Goal: Register for event/course

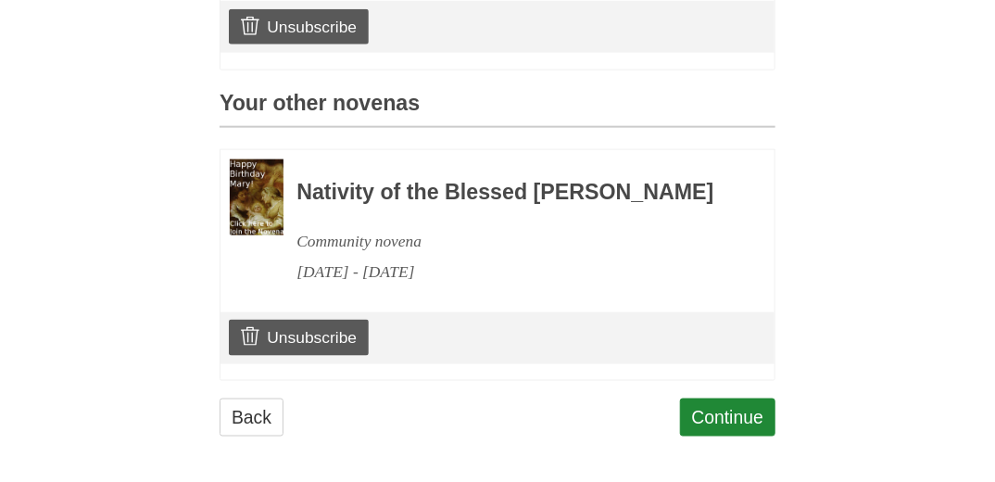
scroll to position [800, 0]
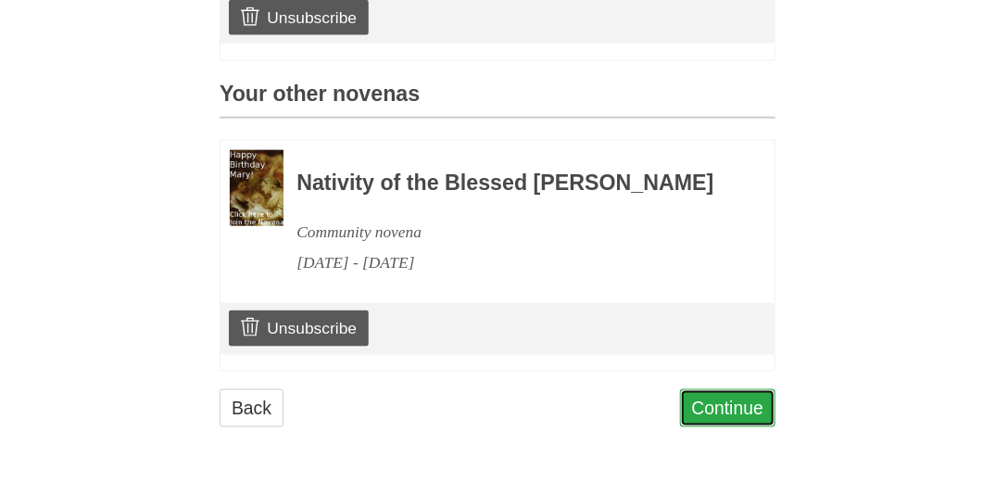
drag, startPoint x: 730, startPoint y: 411, endPoint x: 730, endPoint y: 400, distance: 11.1
click at [730, 410] on link "Continue" at bounding box center [728, 408] width 96 height 38
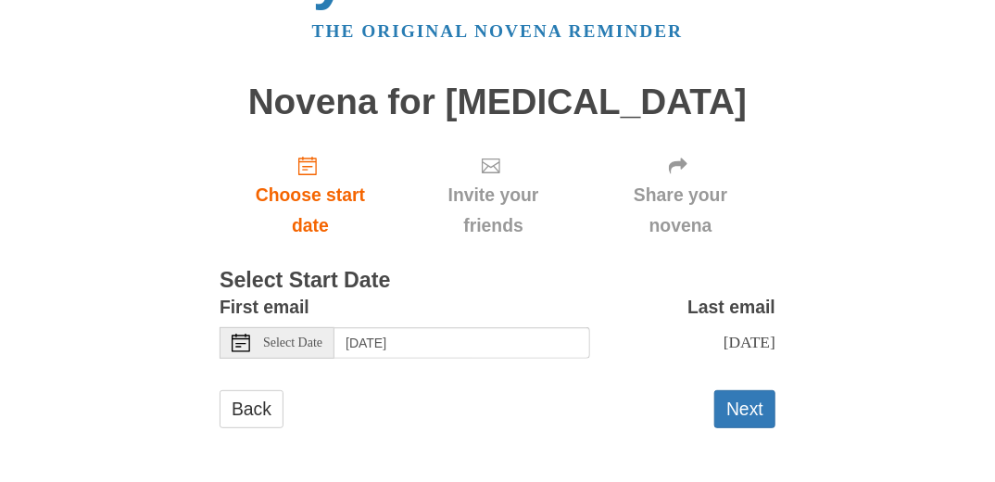
scroll to position [88, 0]
click at [239, 334] on icon at bounding box center [241, 343] width 19 height 19
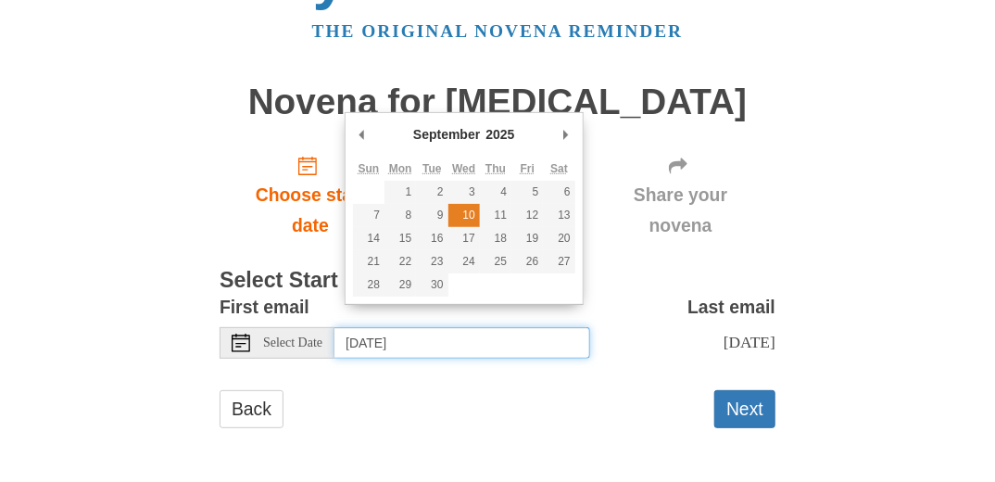
type input "Wednesday, September 10th"
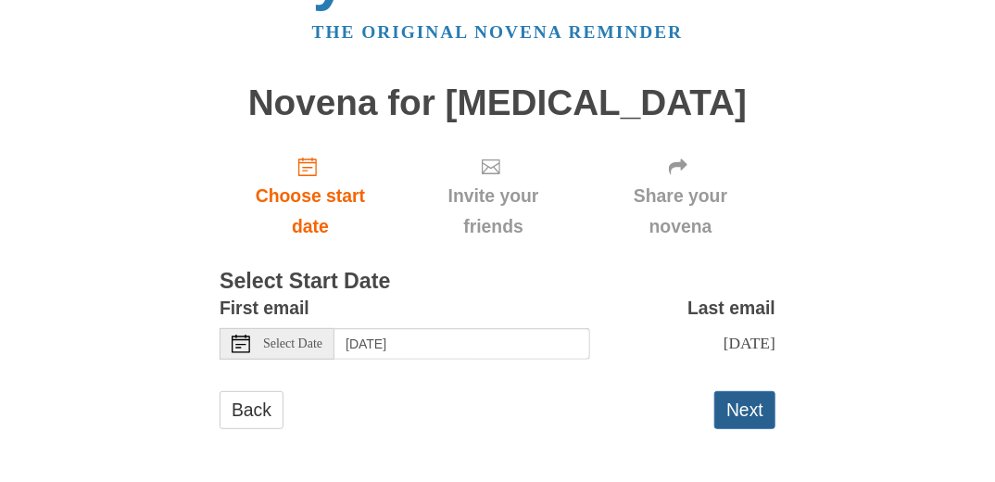
click at [730, 419] on button "Next" at bounding box center [744, 410] width 61 height 38
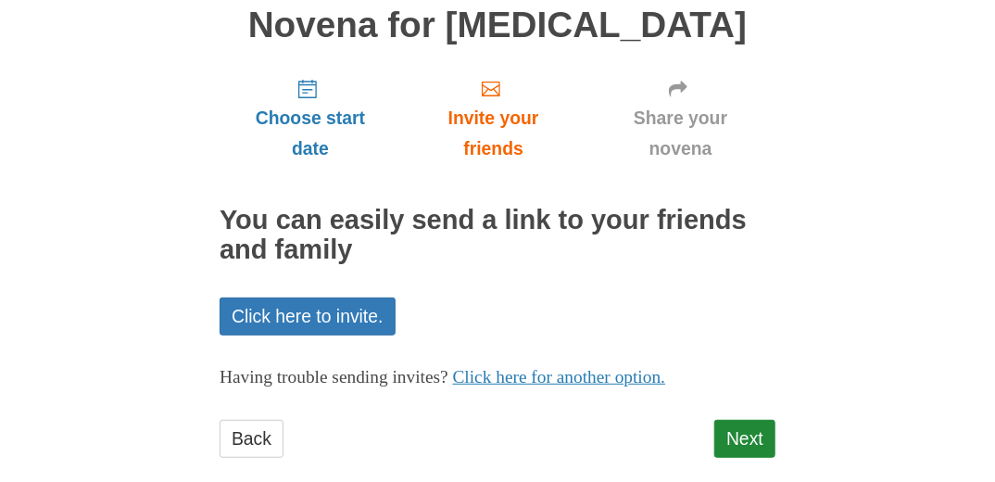
scroll to position [177, 0]
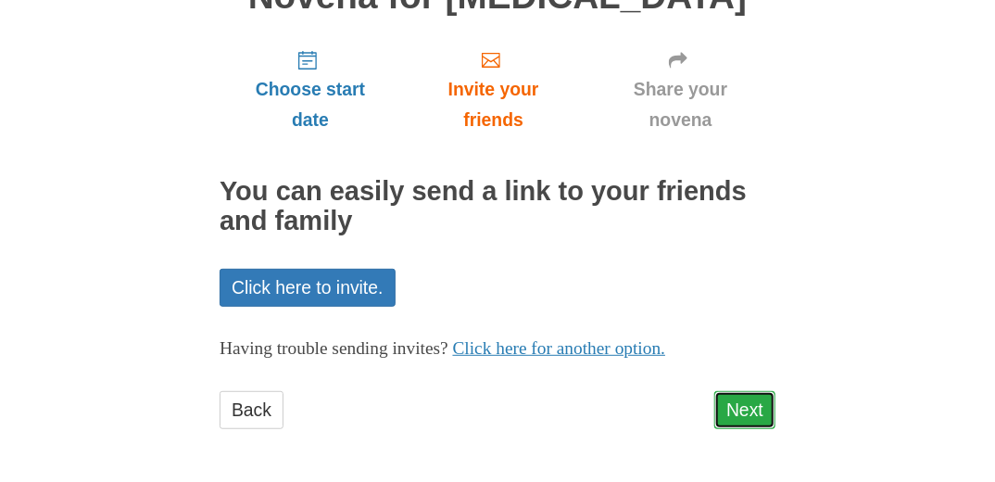
click at [745, 418] on link "Next" at bounding box center [744, 410] width 61 height 38
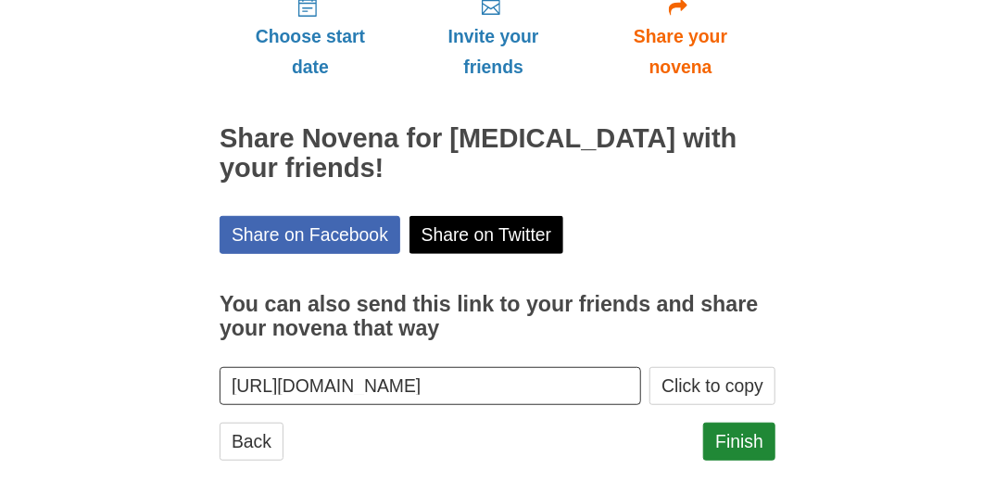
scroll to position [232, 0]
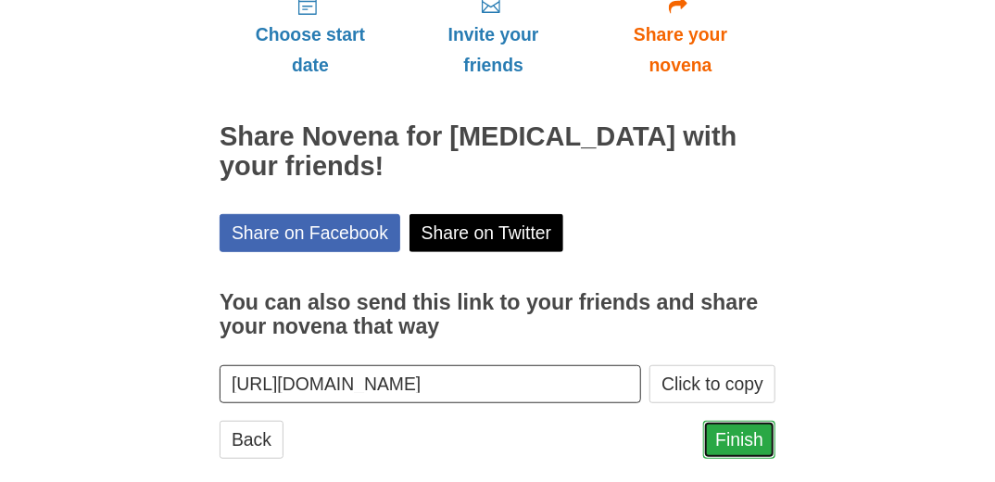
click at [732, 421] on link "Finish" at bounding box center [739, 440] width 72 height 38
